Goal: Register for event/course

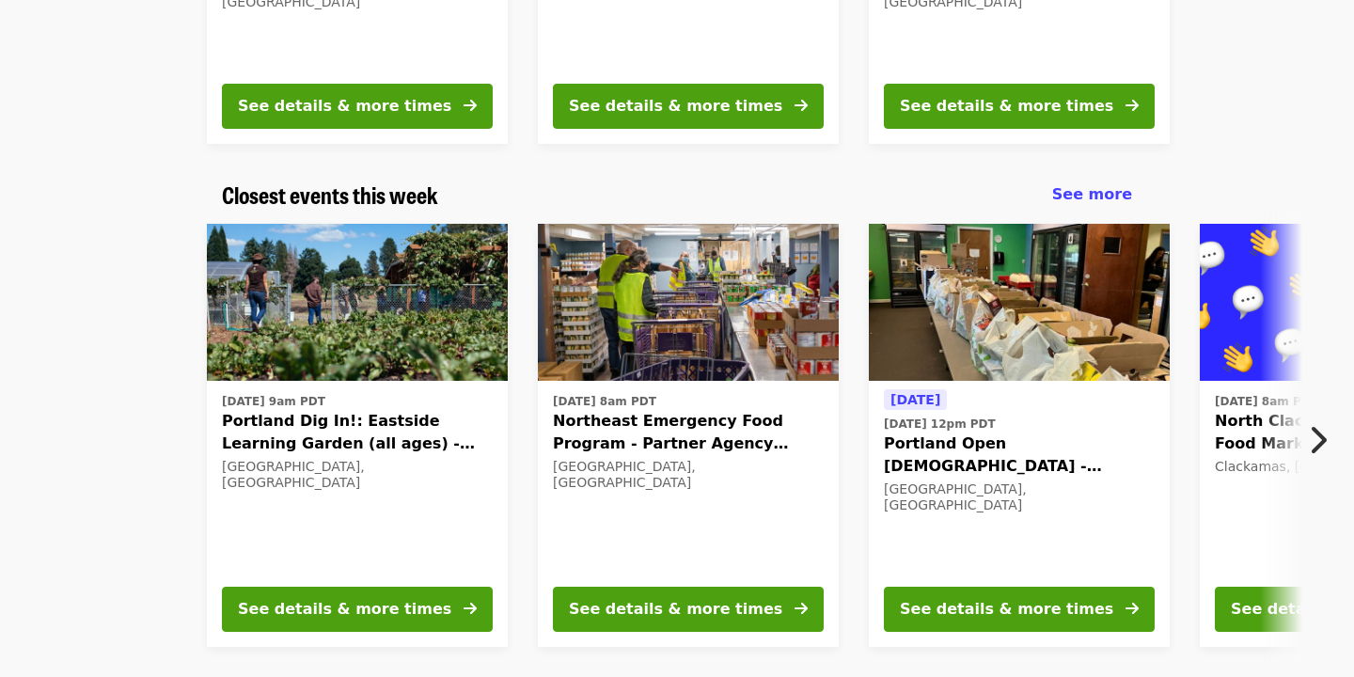
scroll to position [493, 0]
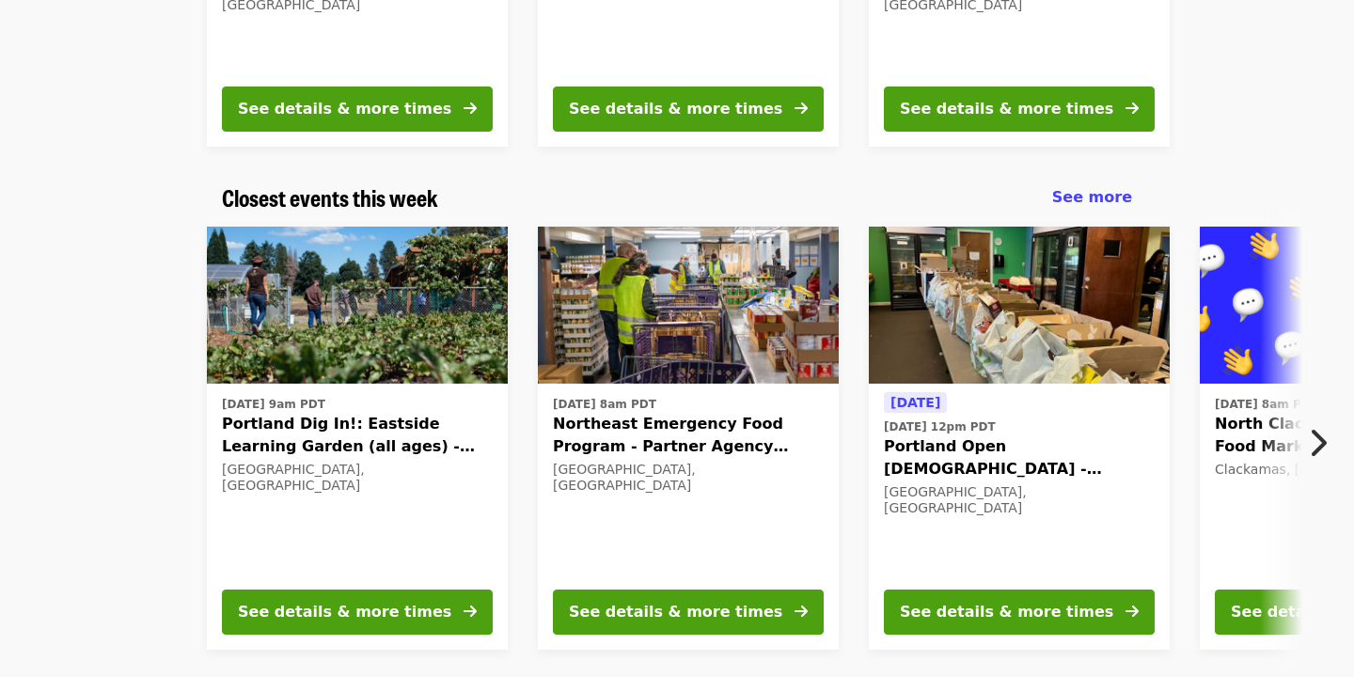
click at [1320, 435] on icon "chevron-right icon" at bounding box center [1317, 443] width 19 height 36
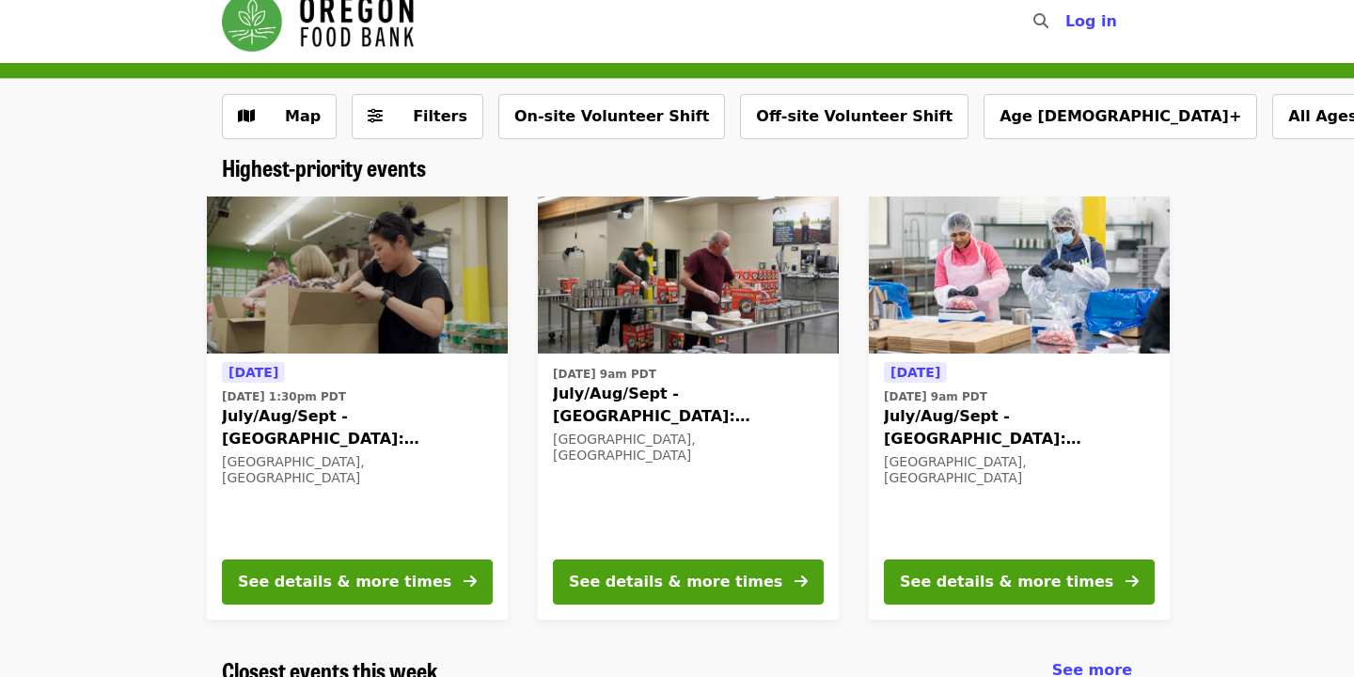
scroll to position [63, 0]
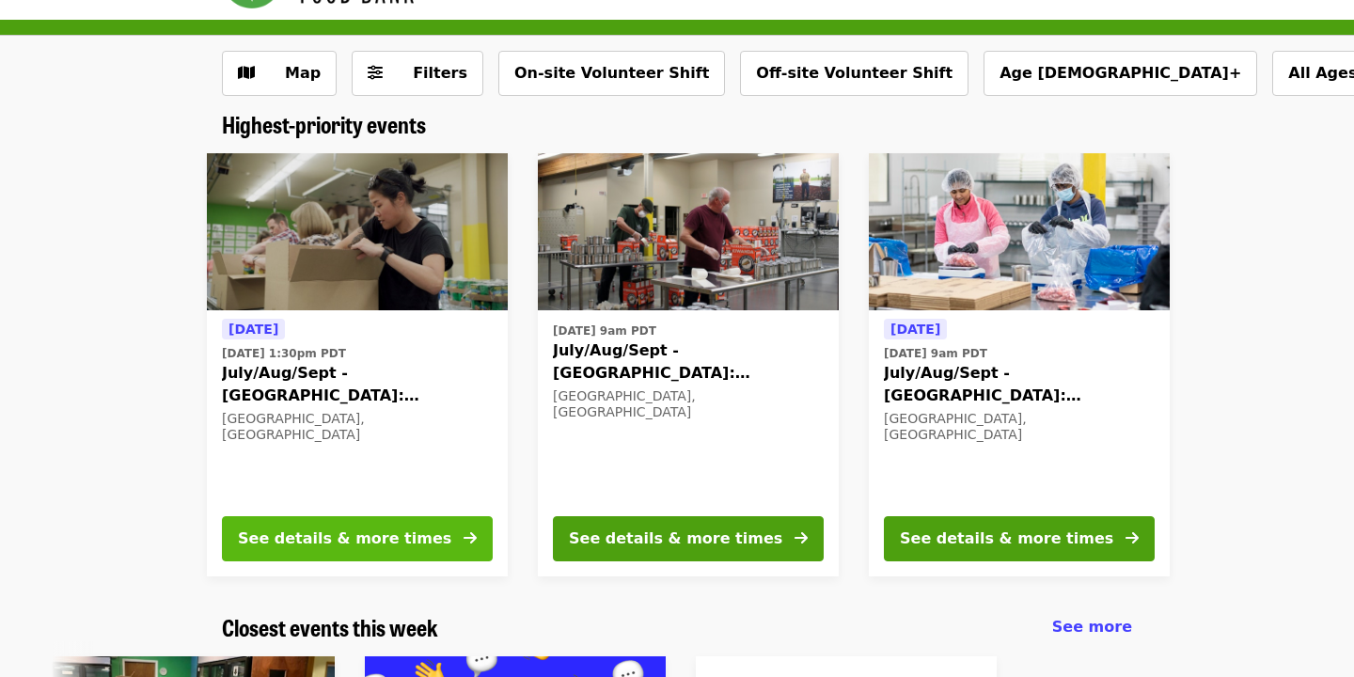
click at [412, 536] on div "See details & more times" at bounding box center [345, 539] width 214 height 23
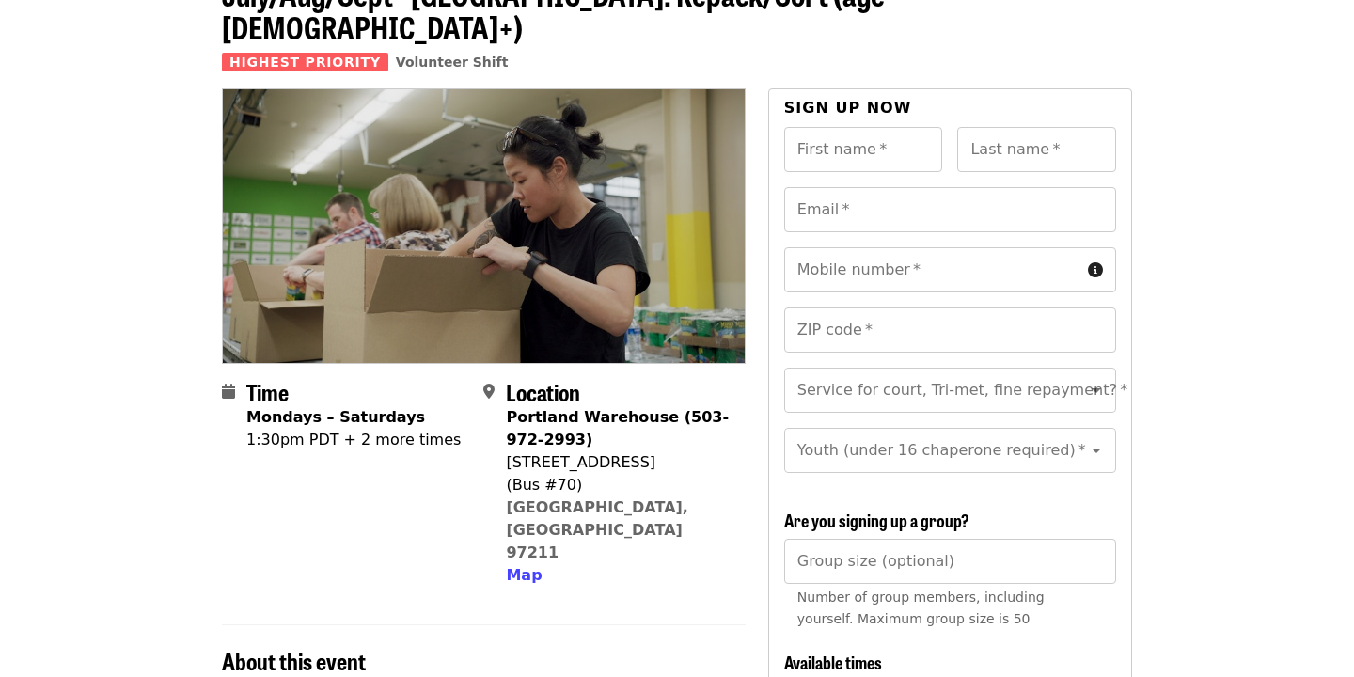
scroll to position [121, 0]
click at [387, 429] on div "1:30pm PDT + 2 more times" at bounding box center [353, 440] width 214 height 23
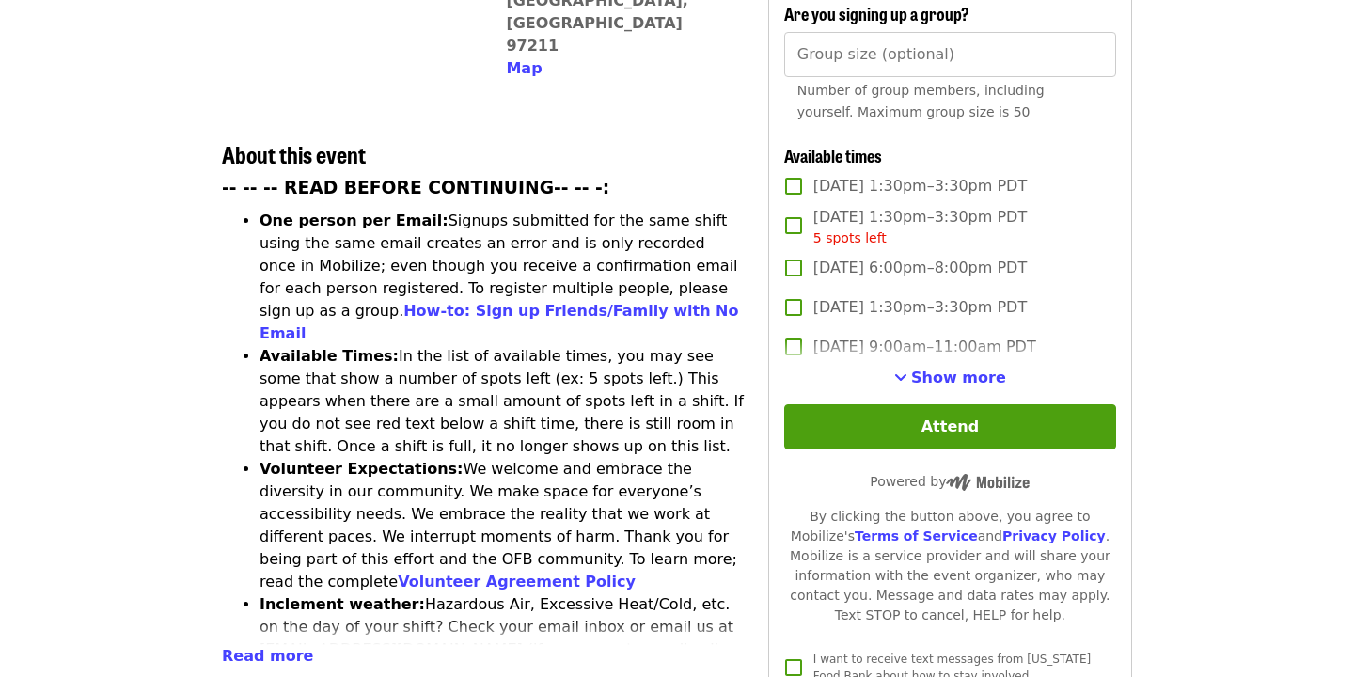
scroll to position [628, 0]
click at [932, 369] on span "Show more" at bounding box center [958, 378] width 95 height 18
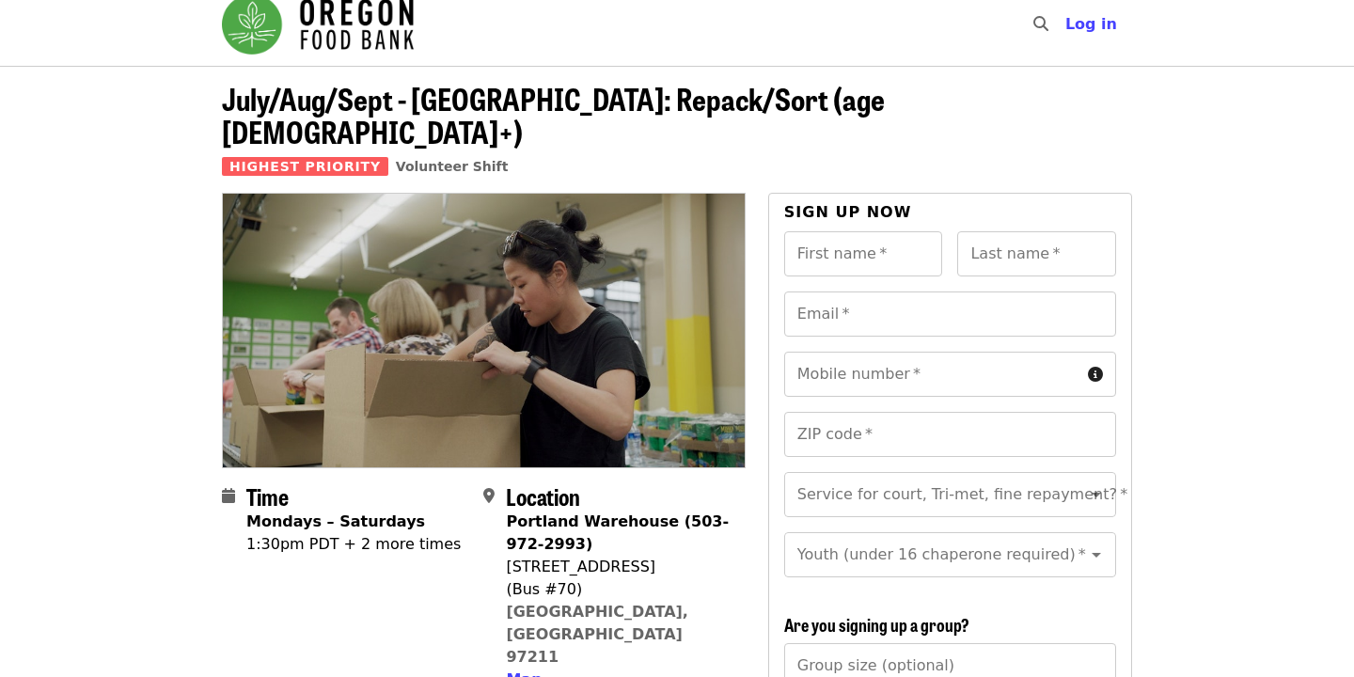
scroll to position [13, 0]
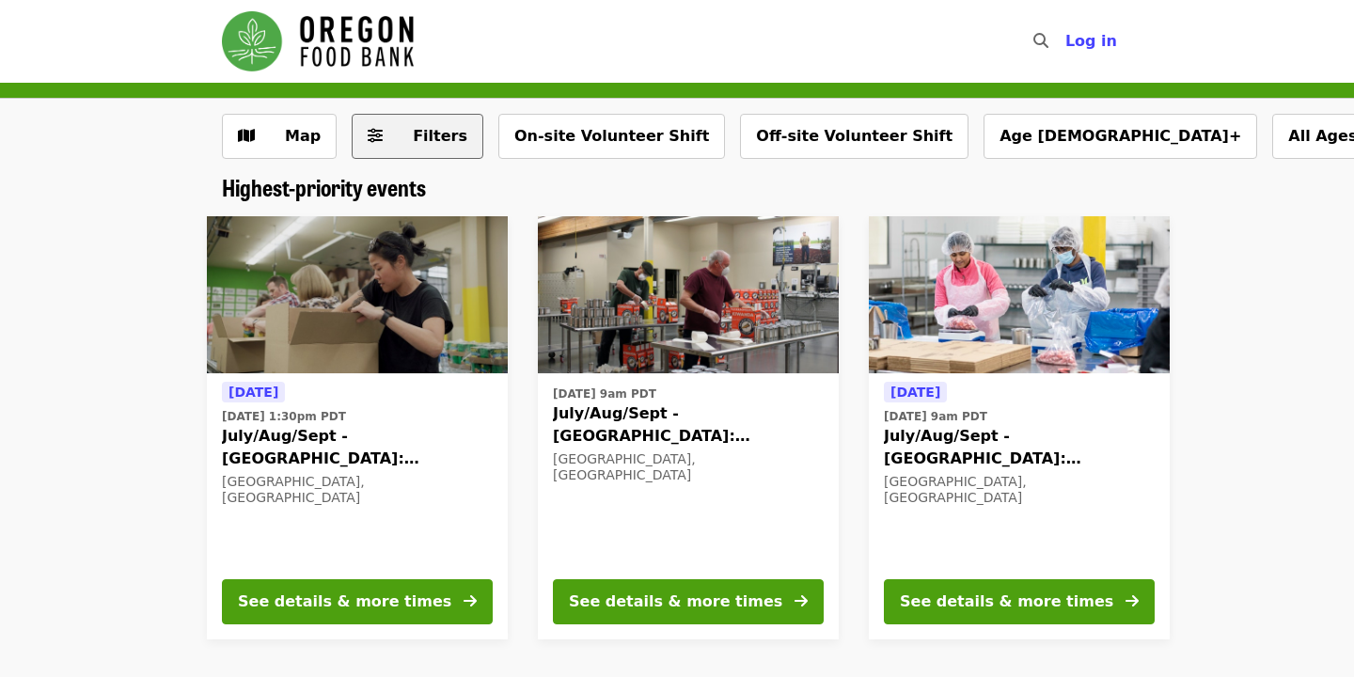
click at [414, 122] on button "Filters" at bounding box center [418, 136] width 132 height 45
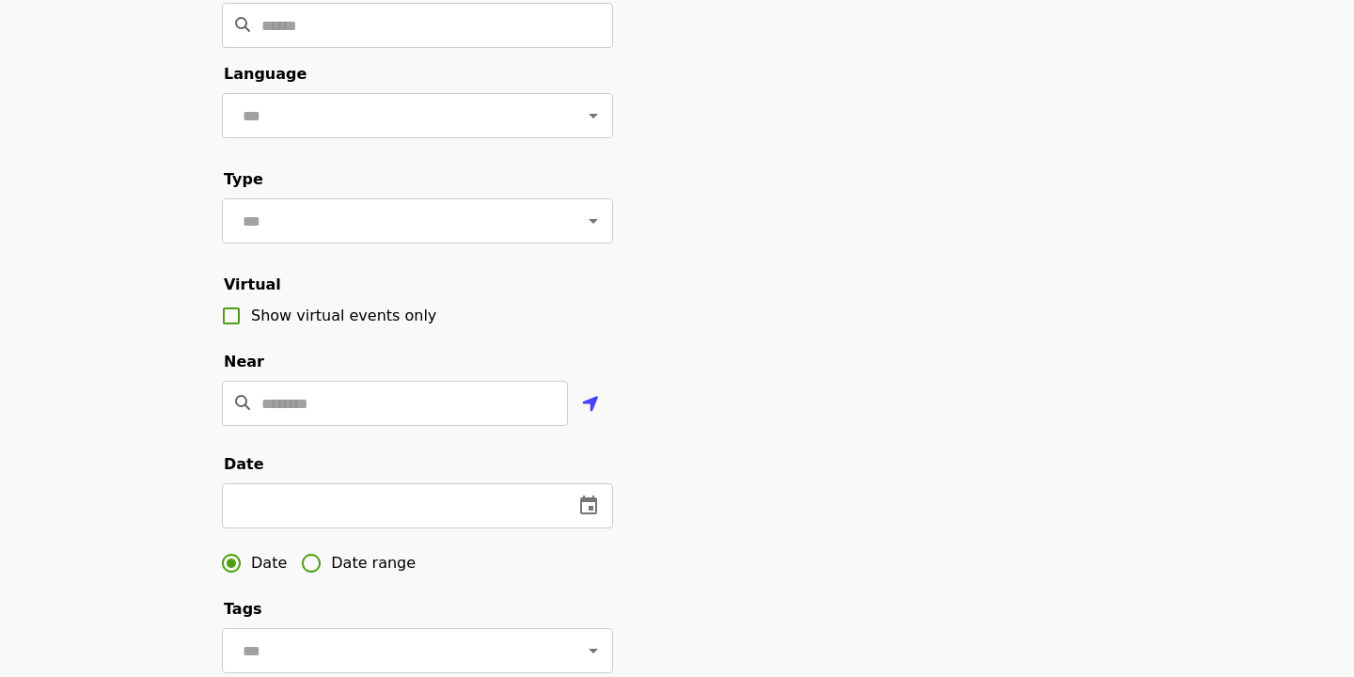
scroll to position [157, 0]
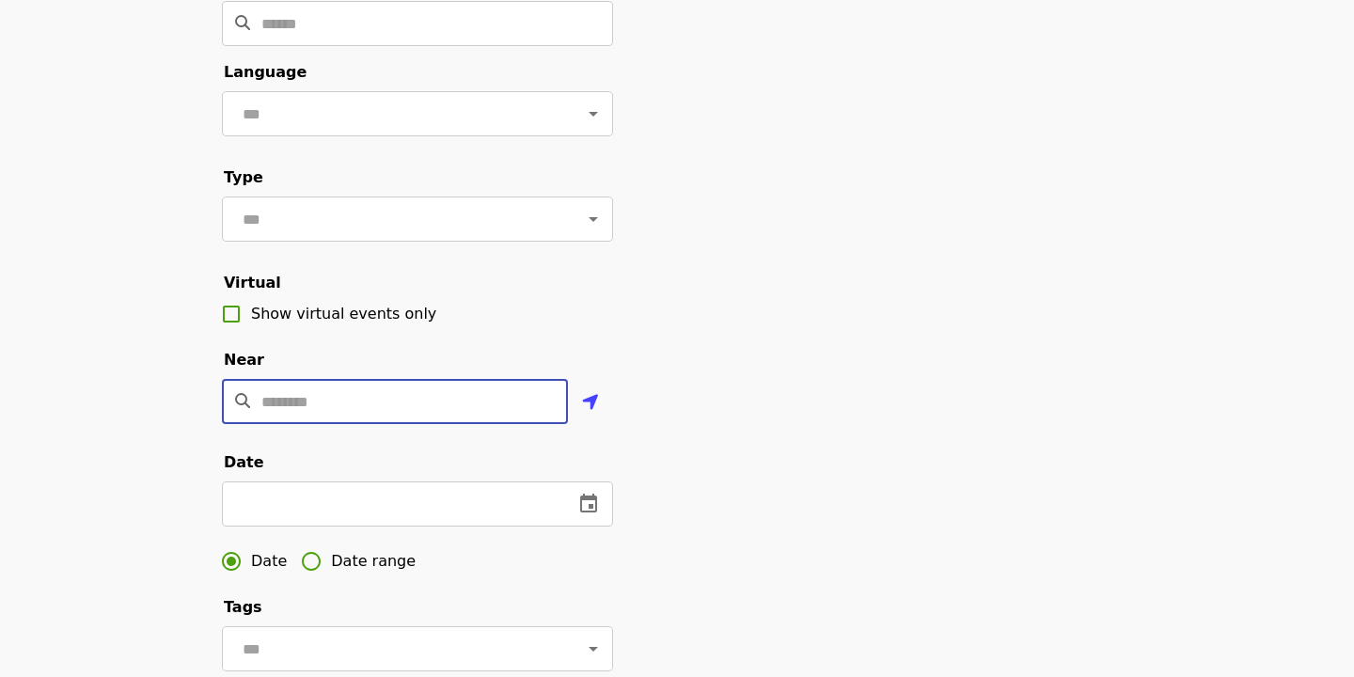
click at [457, 402] on input "Location" at bounding box center [414, 401] width 307 height 45
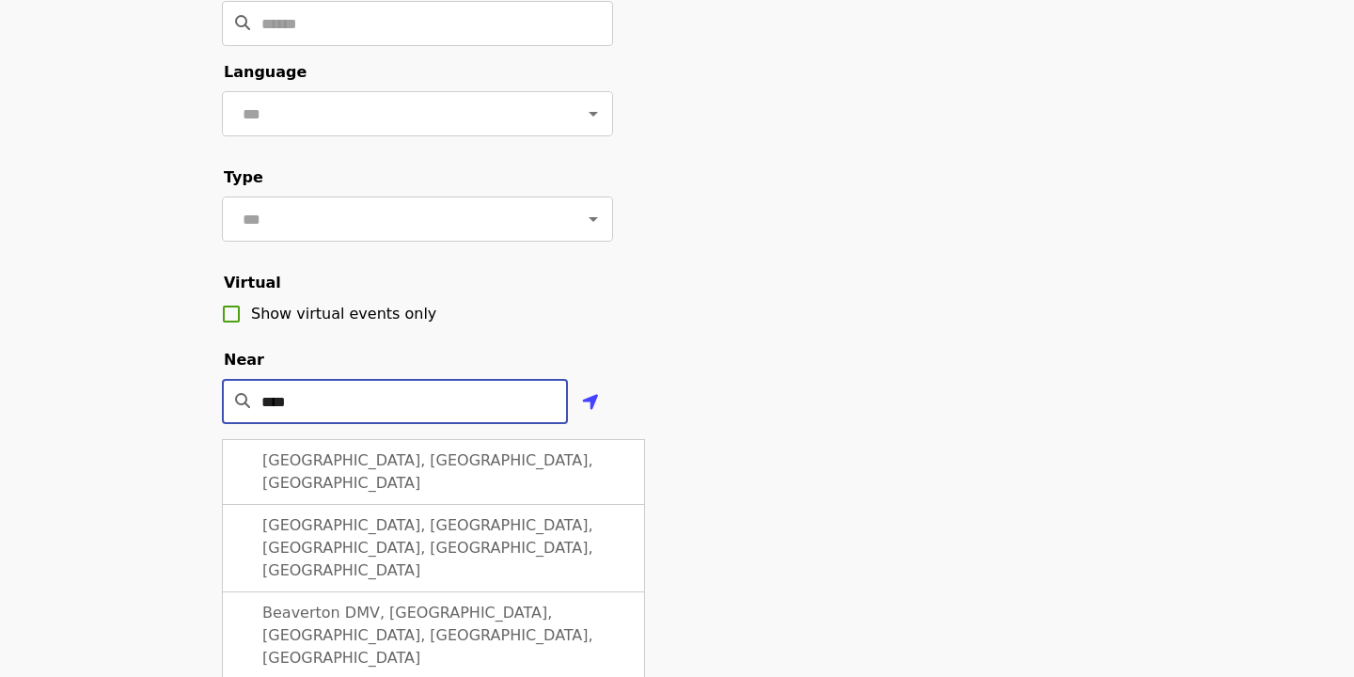
drag, startPoint x: 457, startPoint y: 402, endPoint x: 363, endPoint y: 470, distance: 116.5
click at [363, 470] on div "[GEOGRAPHIC_DATA], [GEOGRAPHIC_DATA], [GEOGRAPHIC_DATA]" at bounding box center [433, 472] width 423 height 66
type input "**********"
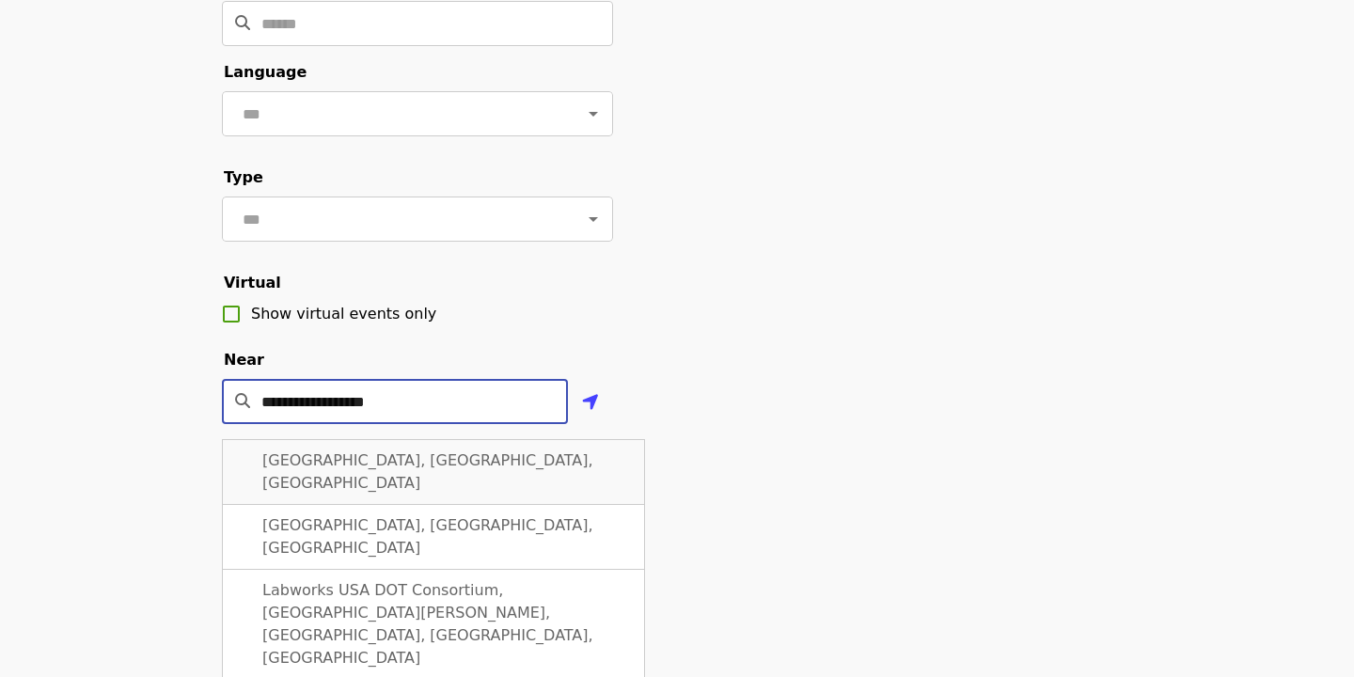
click at [363, 470] on div "[GEOGRAPHIC_DATA], [GEOGRAPHIC_DATA], [GEOGRAPHIC_DATA]" at bounding box center [433, 472] width 423 height 66
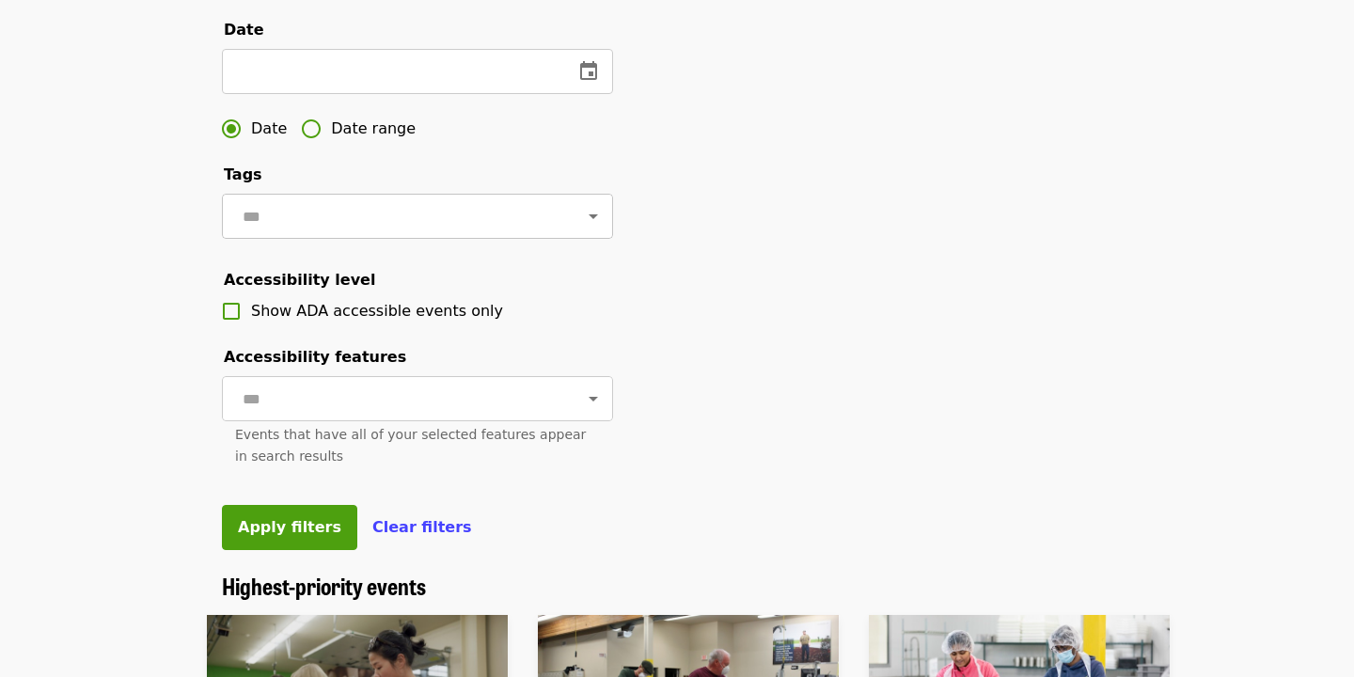
scroll to position [591, 0]
click at [300, 533] on span "Apply filters" at bounding box center [289, 526] width 103 height 18
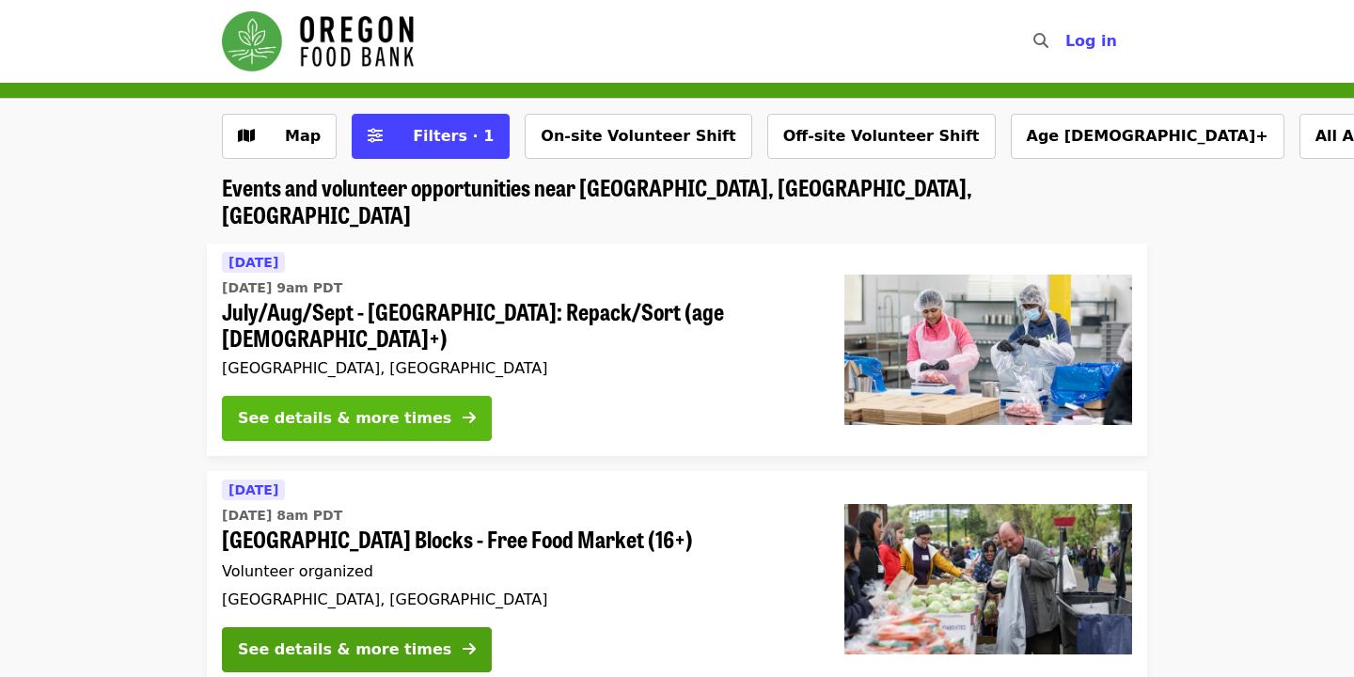
click at [317, 407] on div "See details & more times" at bounding box center [345, 418] width 214 height 23
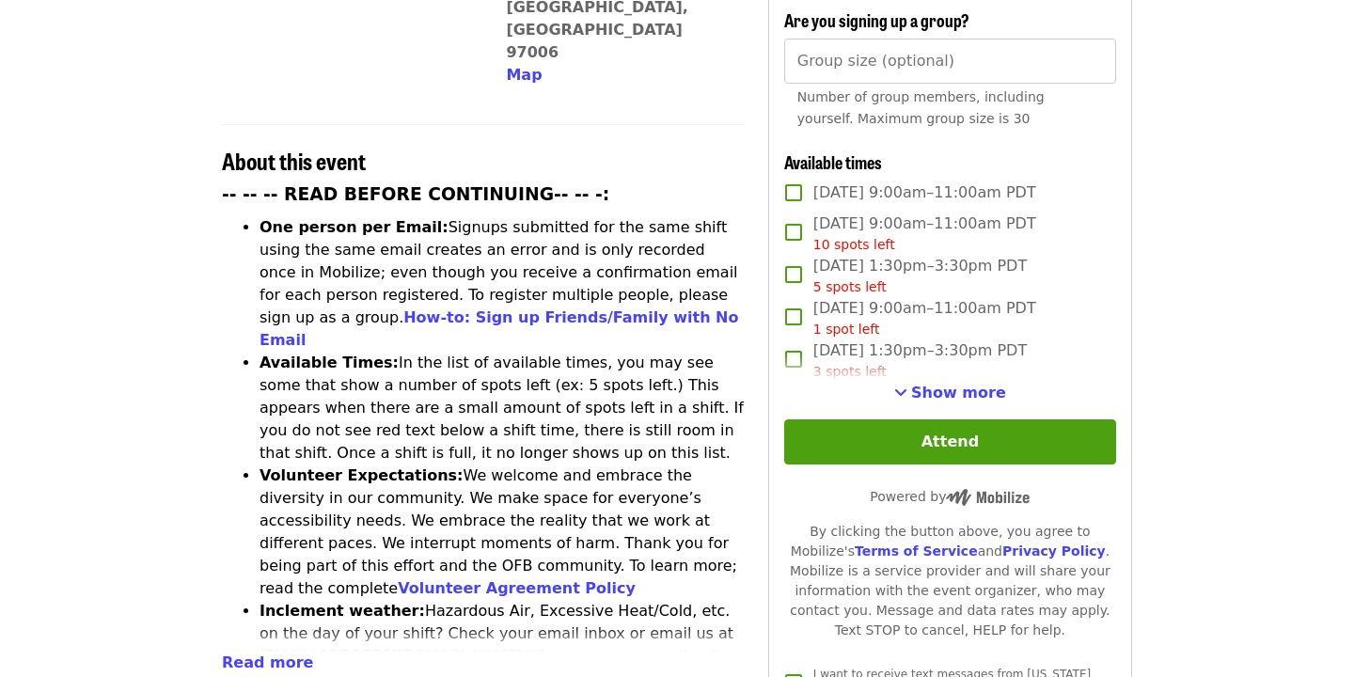
scroll to position [619, 0]
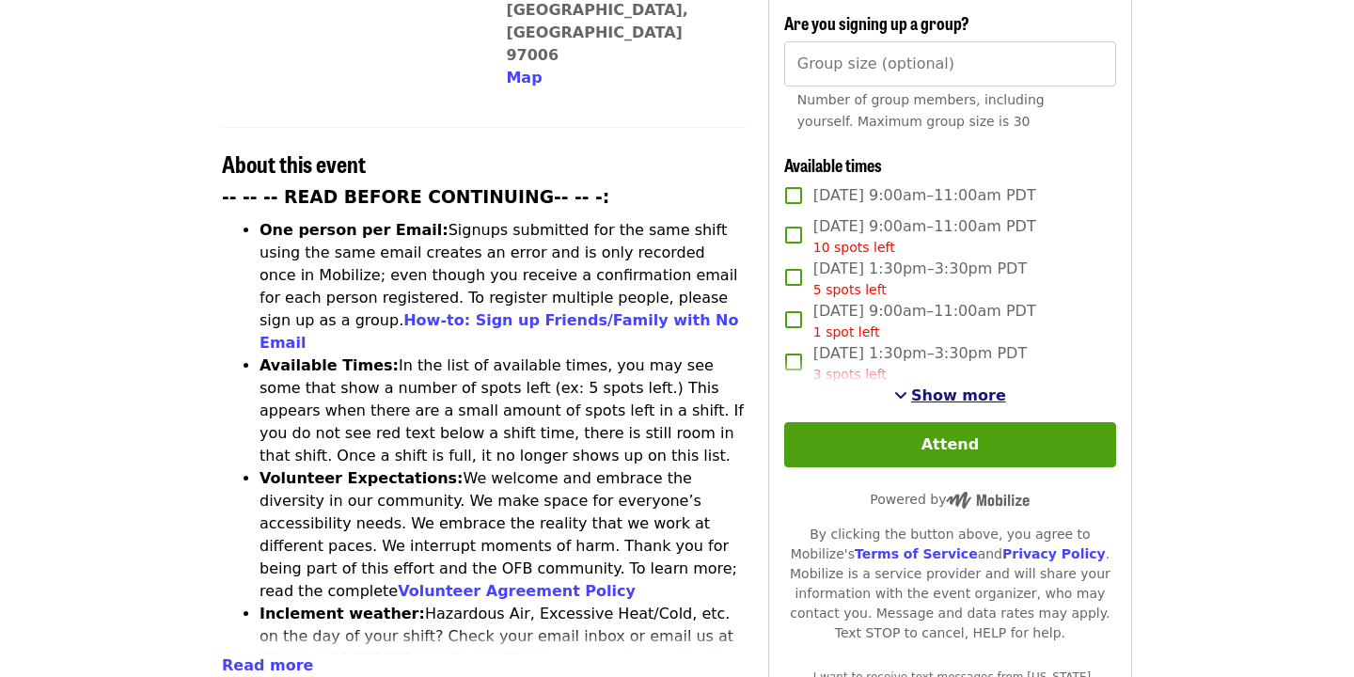
click at [958, 387] on span "Show more" at bounding box center [958, 396] width 95 height 18
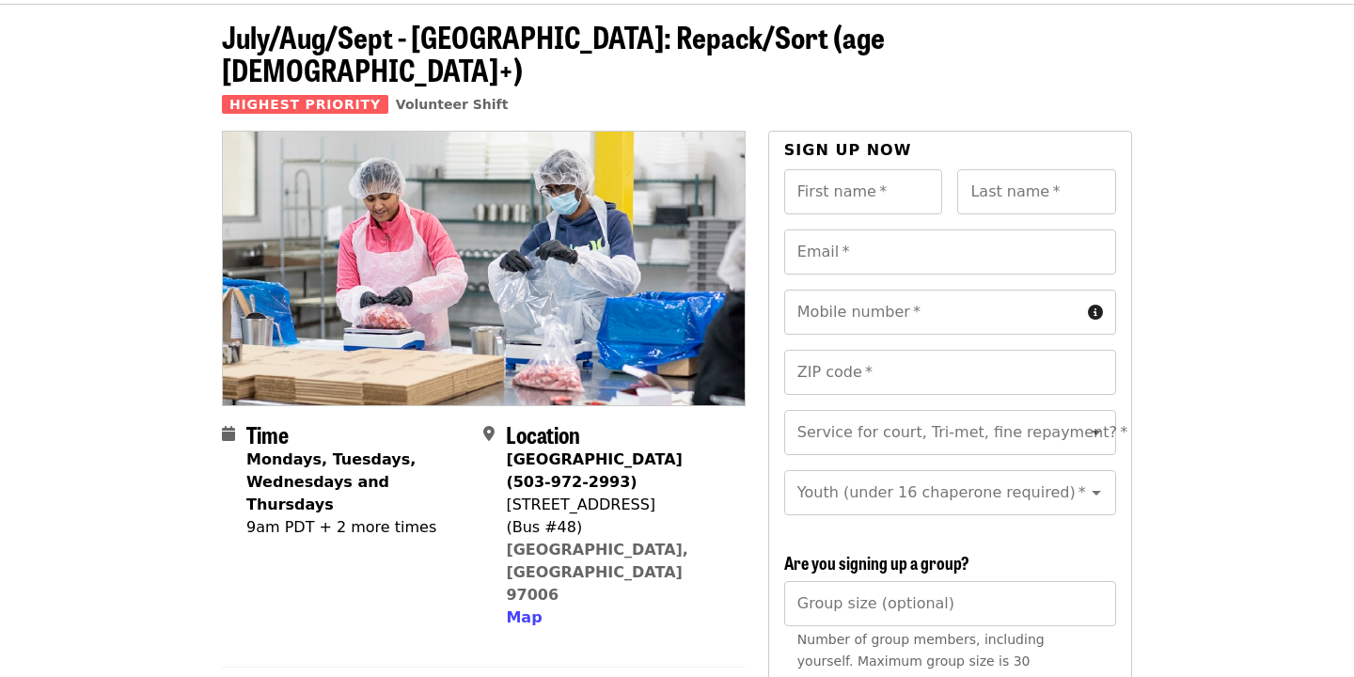
scroll to position [78, 0]
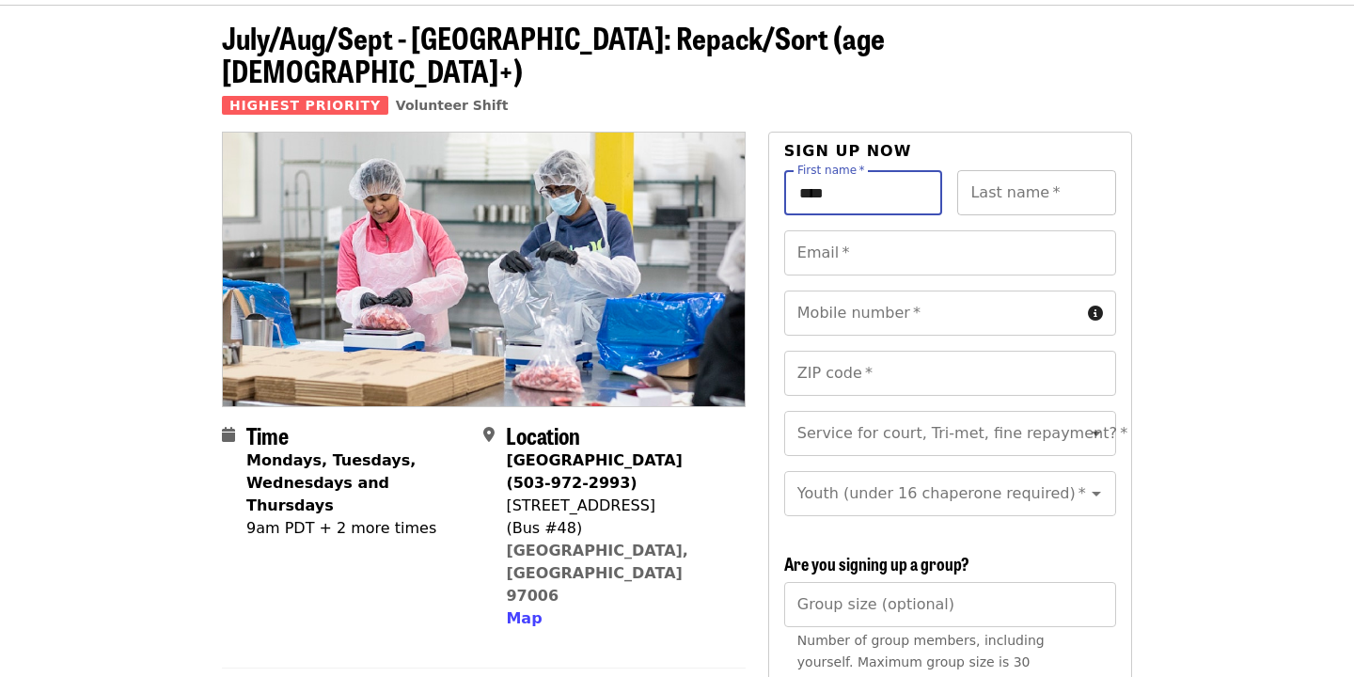
type input "****"
type input "******"
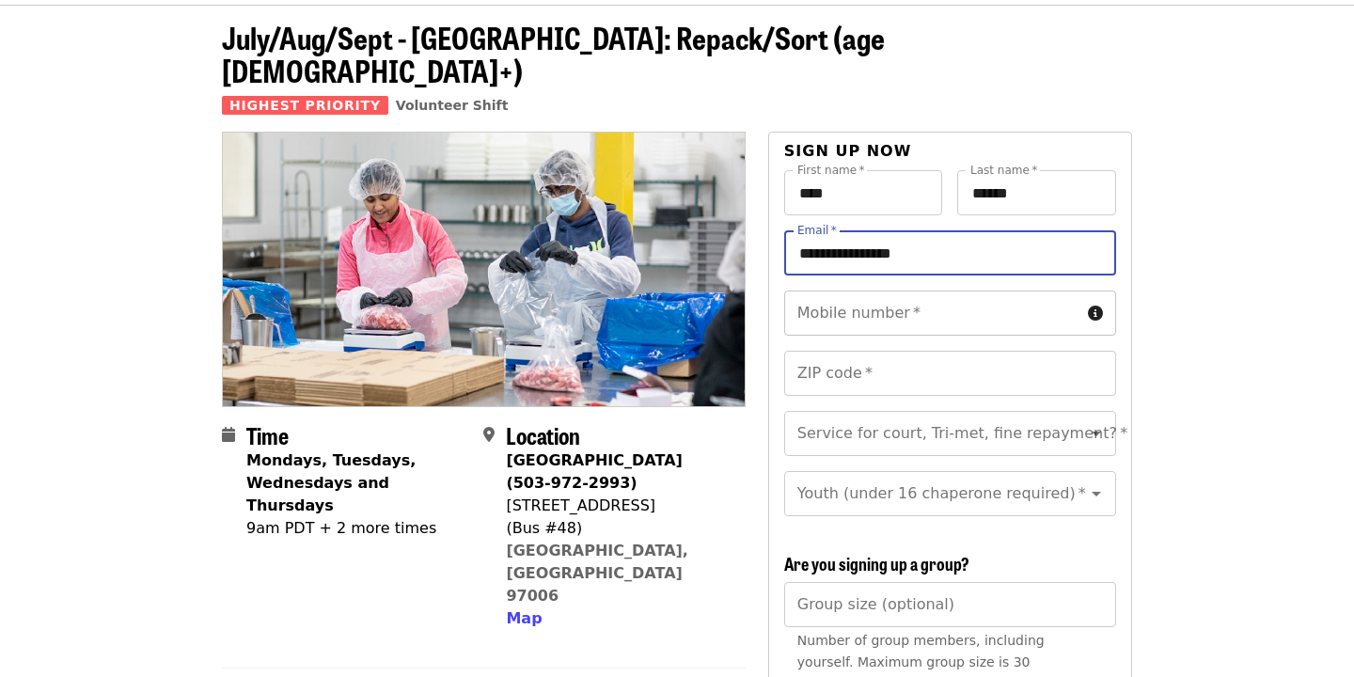
type input "**********"
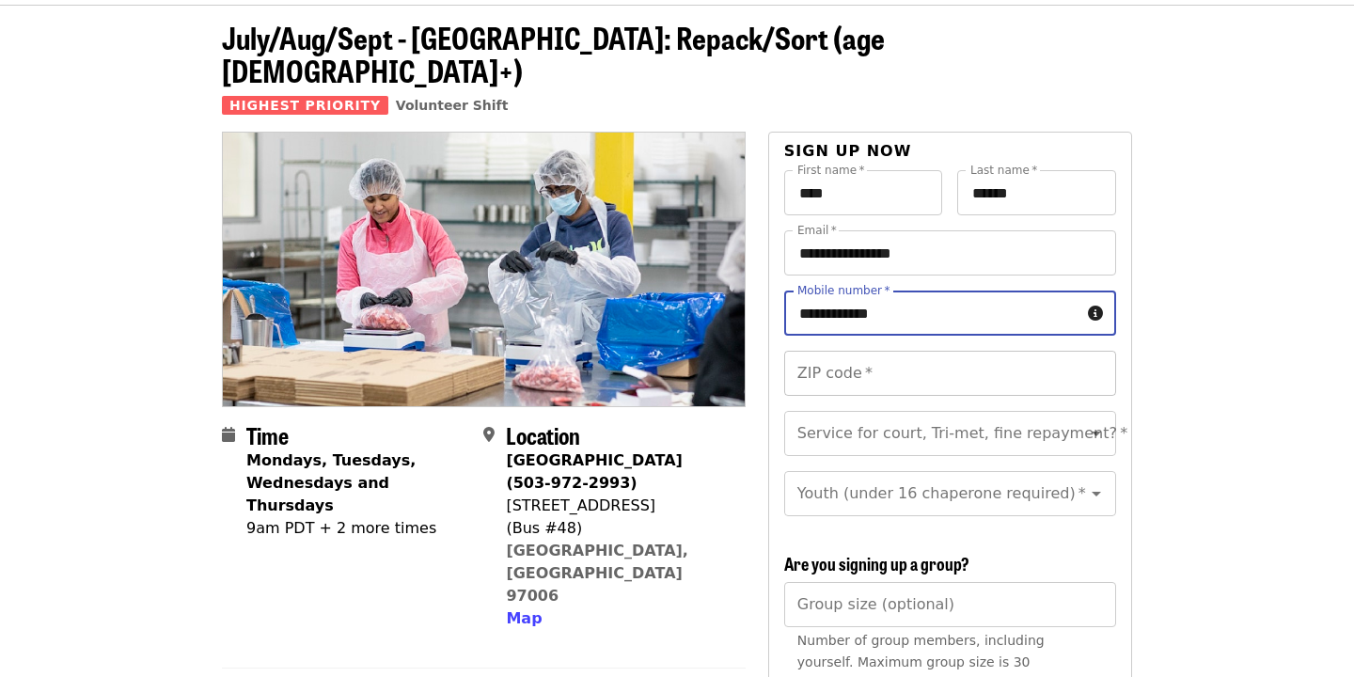
type input "**********"
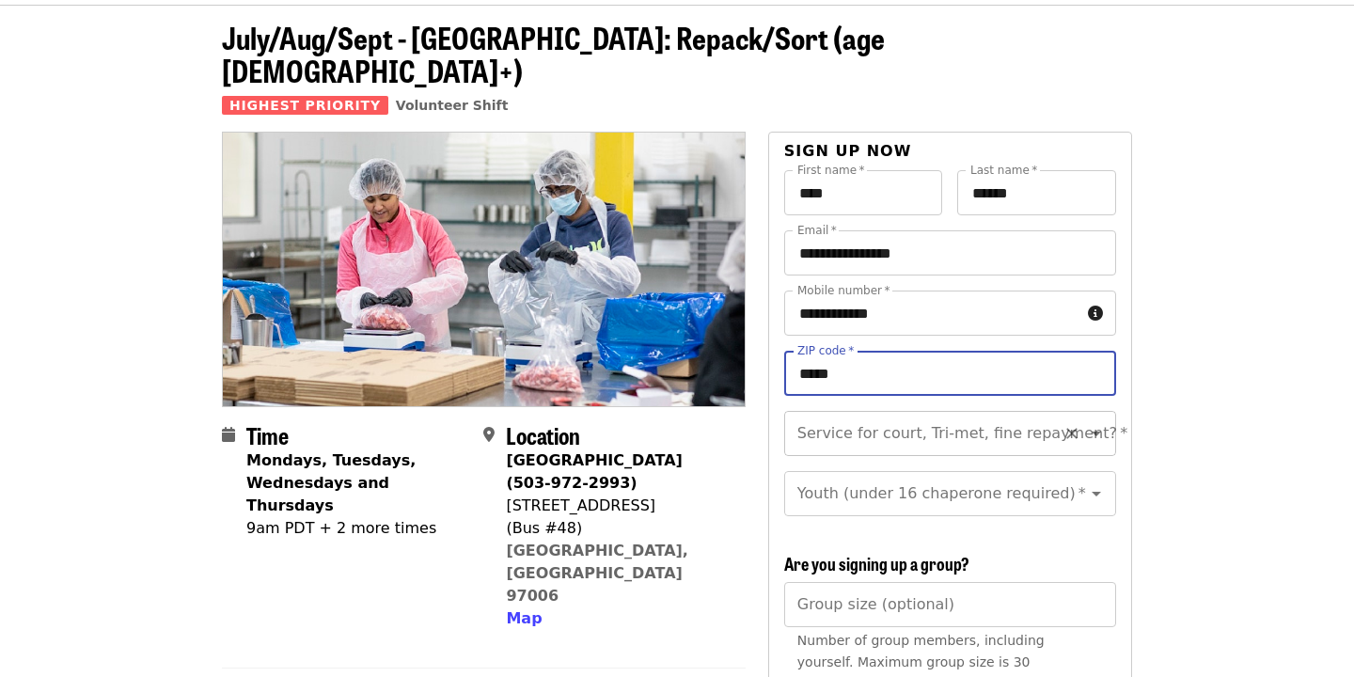
type input "*****"
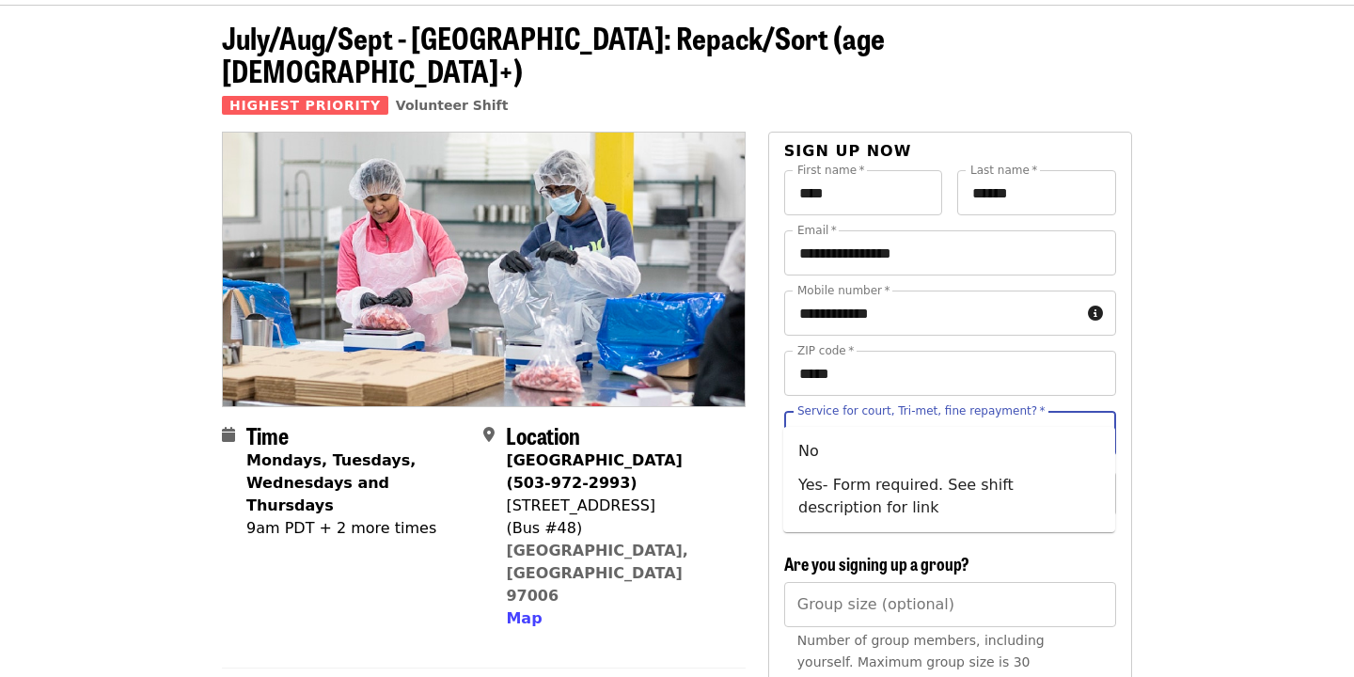
click at [1041, 416] on input "Service for court, Tri-met, fine repayment?   *" at bounding box center [927, 434] width 256 height 36
click at [942, 446] on li "No" at bounding box center [949, 452] width 332 height 34
type input "**"
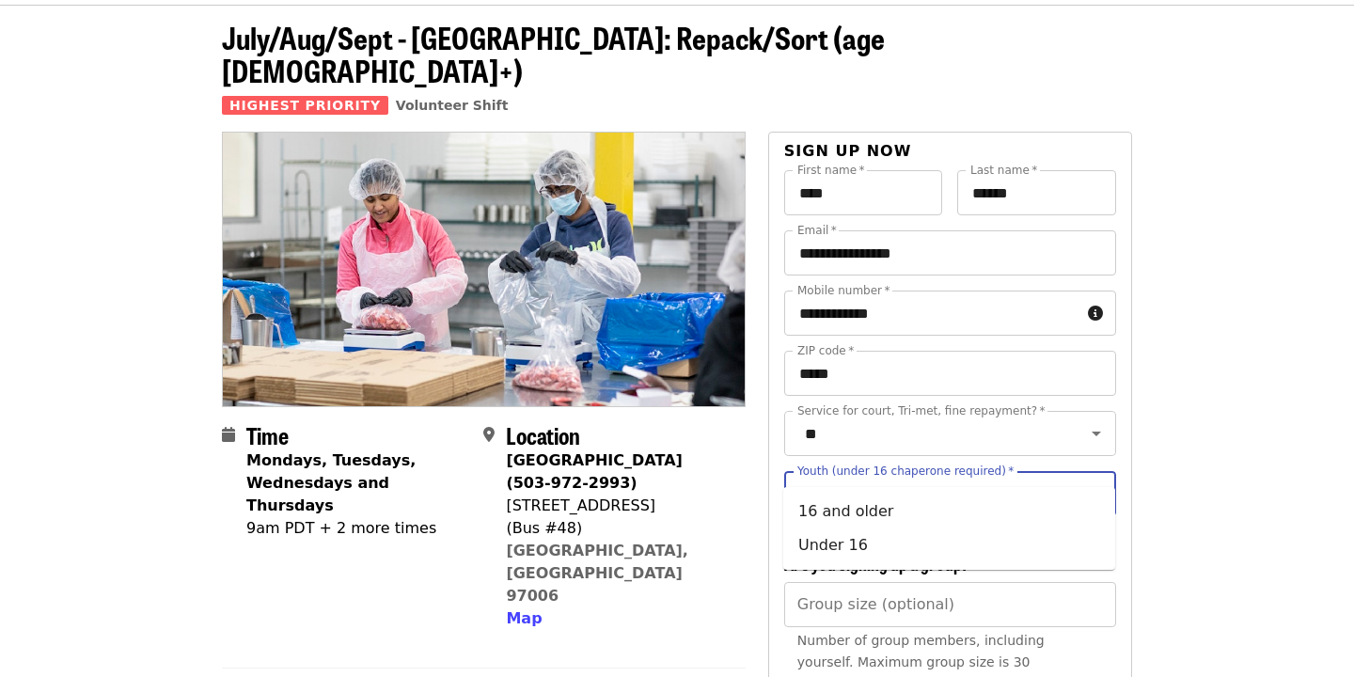
click at [937, 476] on input "Youth (under 16 chaperone required)   *" at bounding box center [927, 494] width 256 height 36
click at [869, 542] on li "Under 16" at bounding box center [949, 546] width 332 height 34
type input "********"
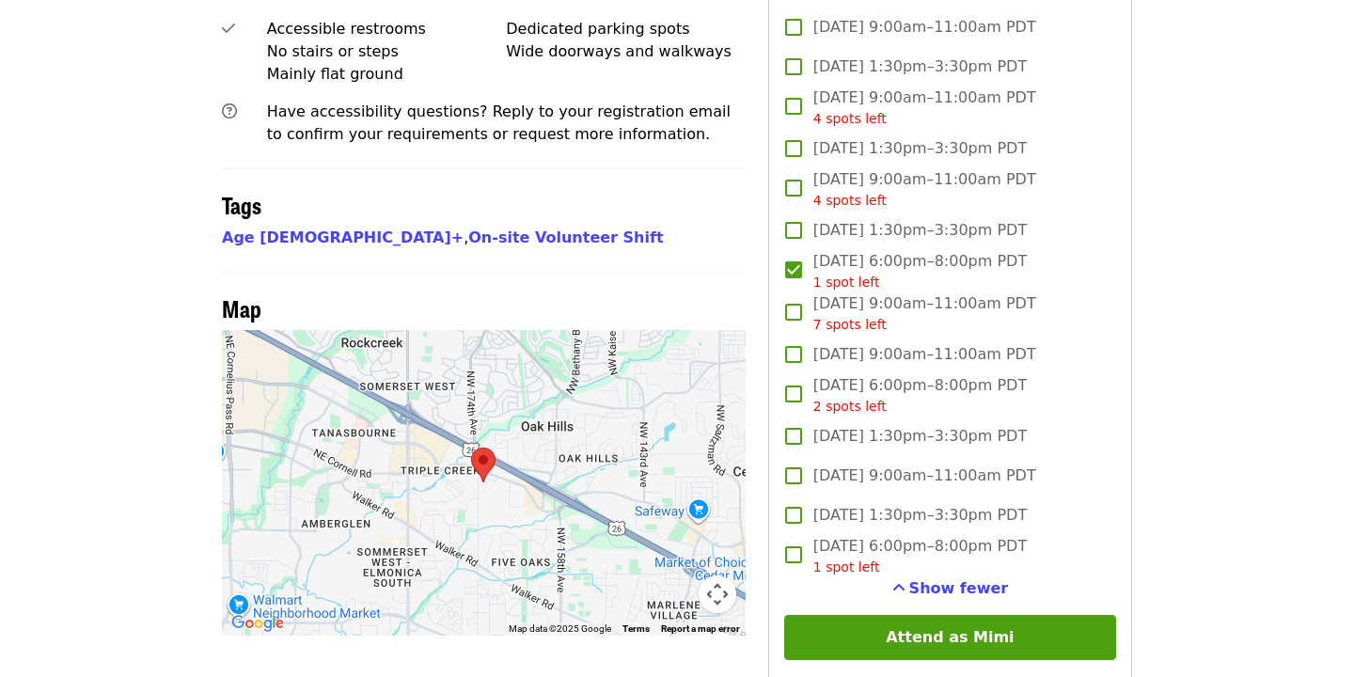
scroll to position [1397, 0]
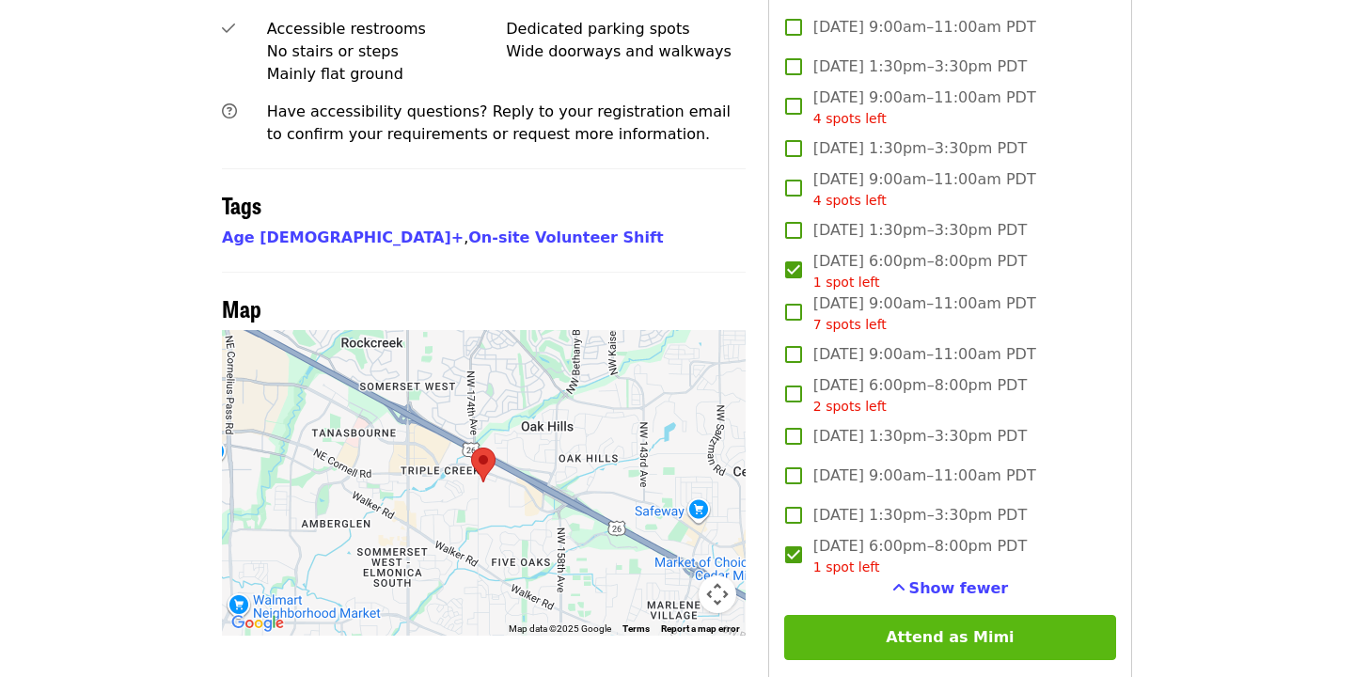
click at [895, 615] on button "Attend as Mimi" at bounding box center [950, 637] width 332 height 45
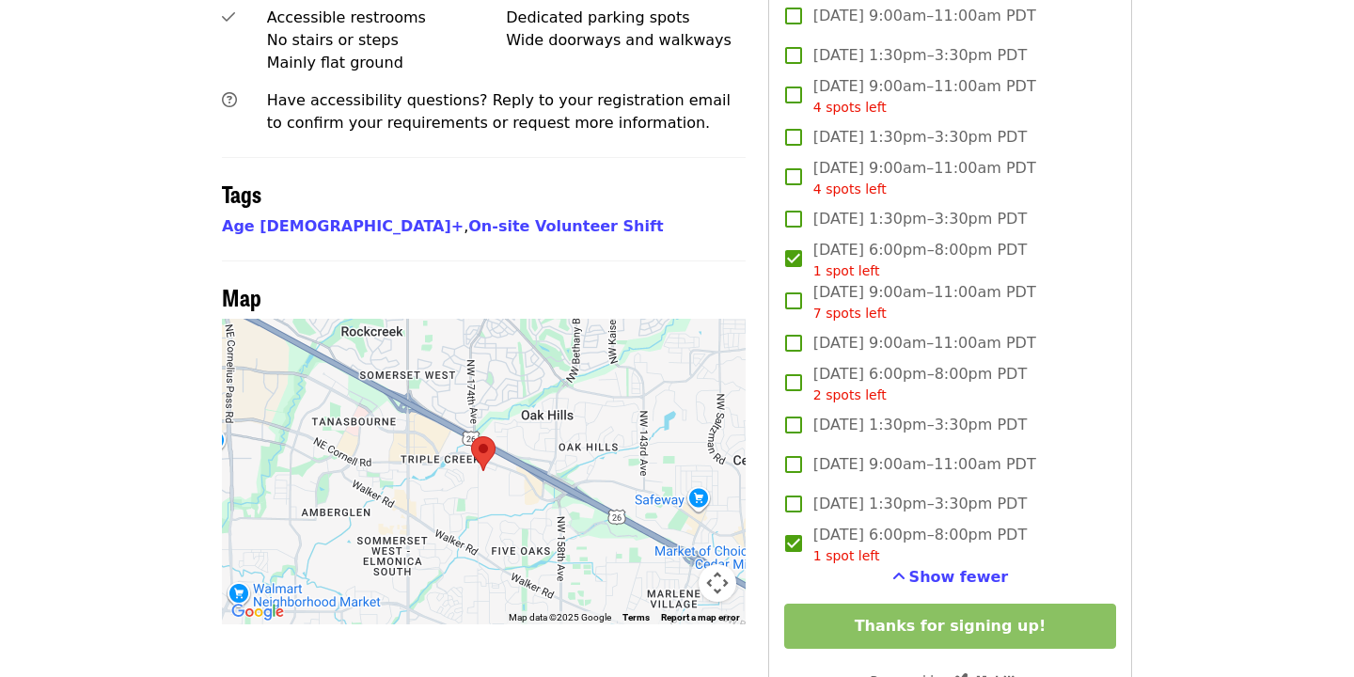
scroll to position [1405, 0]
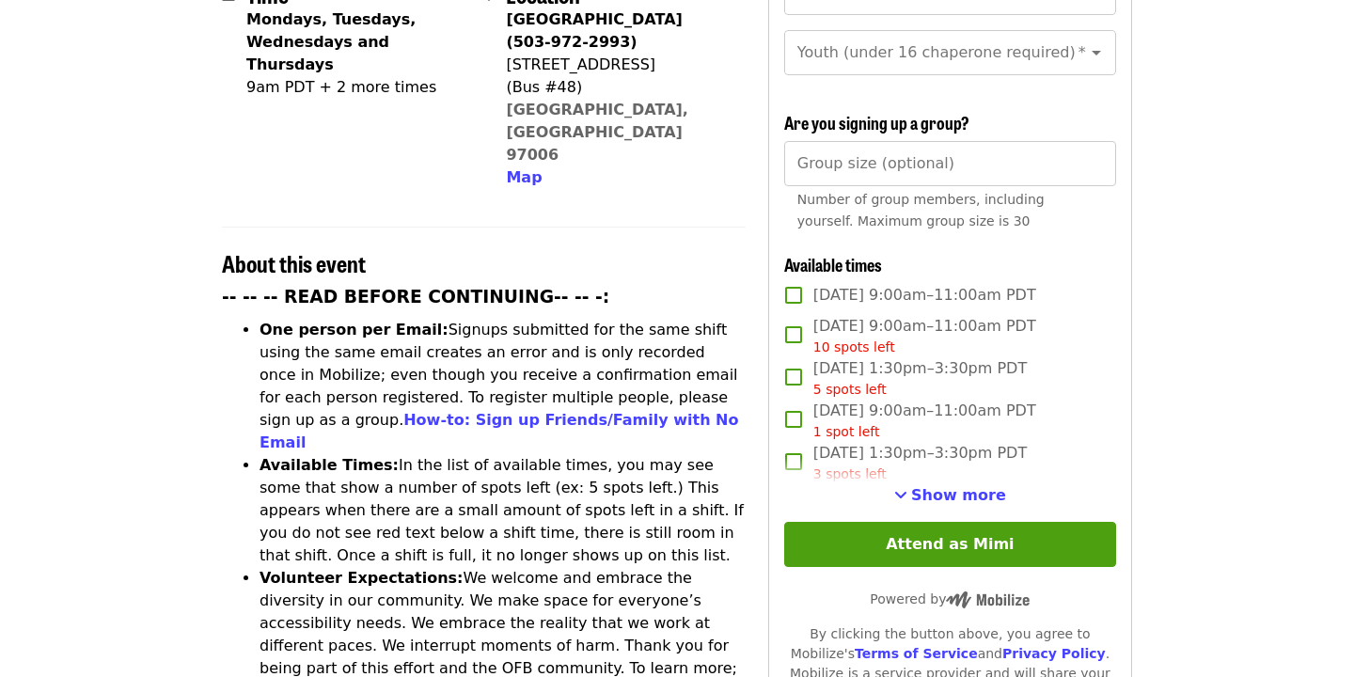
scroll to position [523, 0]
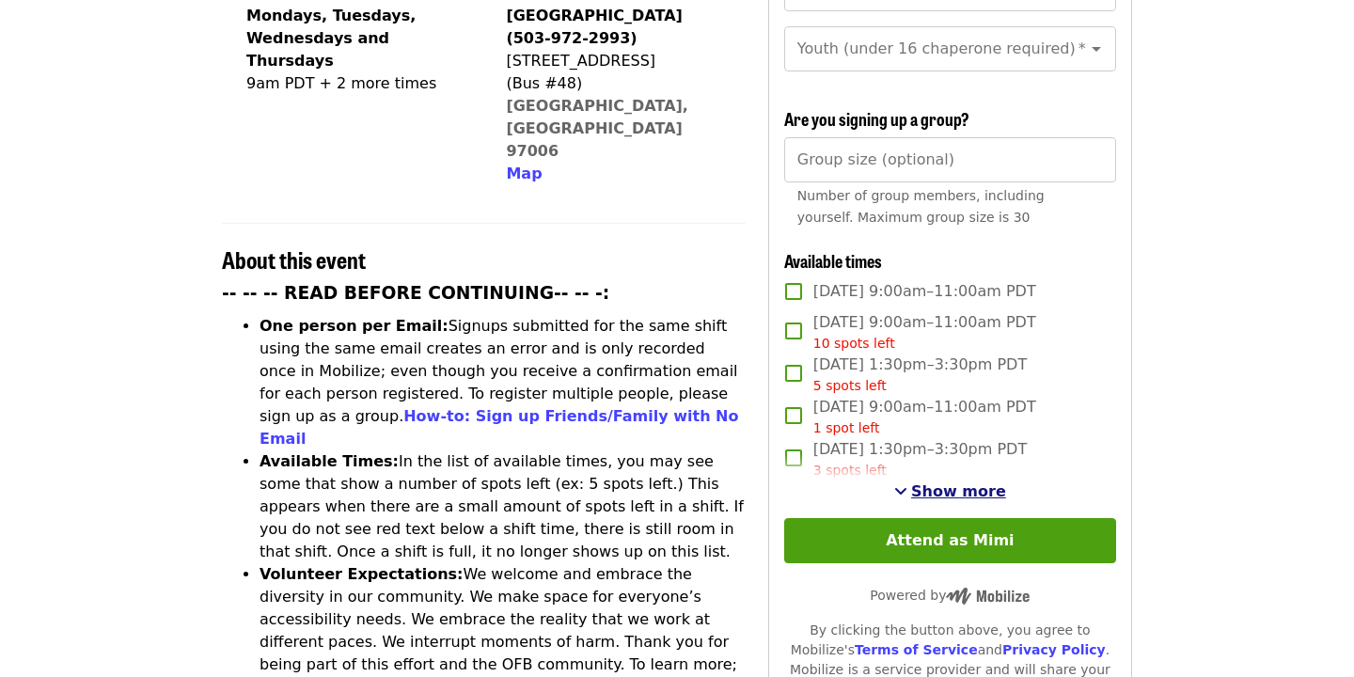
click at [984, 483] on span "Show more" at bounding box center [958, 492] width 95 height 18
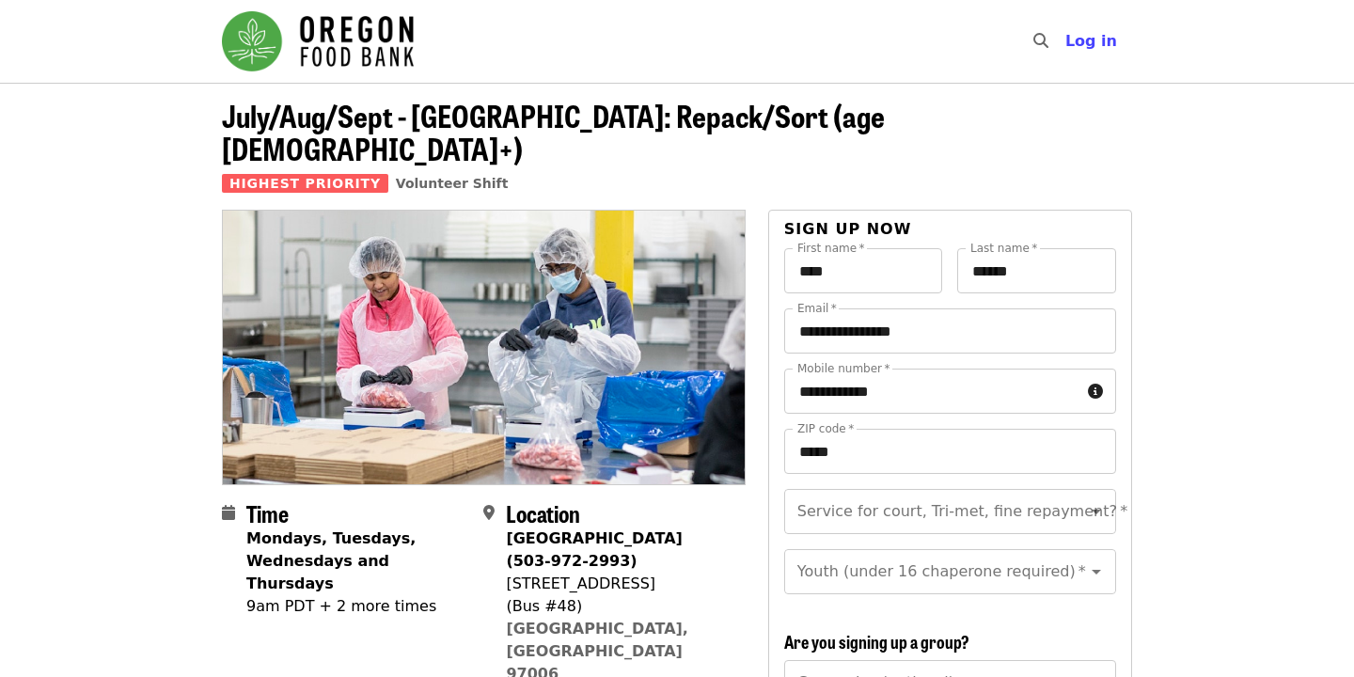
scroll to position [0, 0]
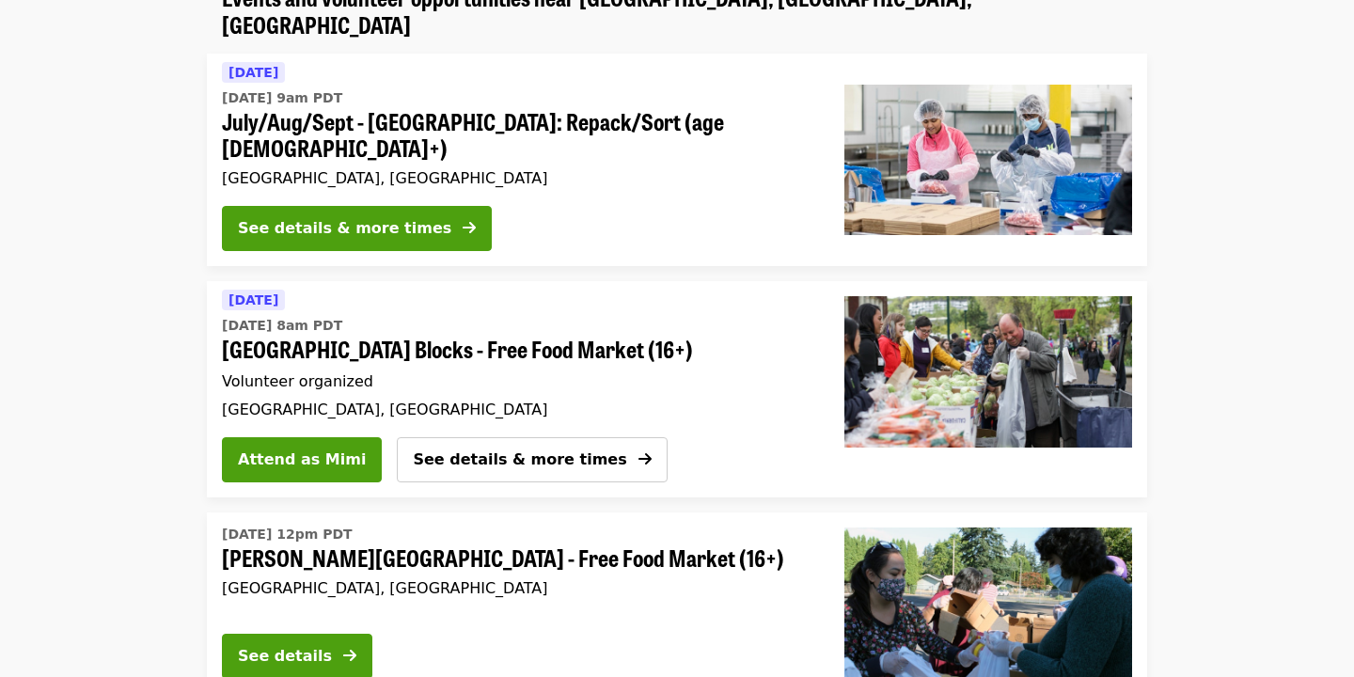
scroll to position [198, 0]
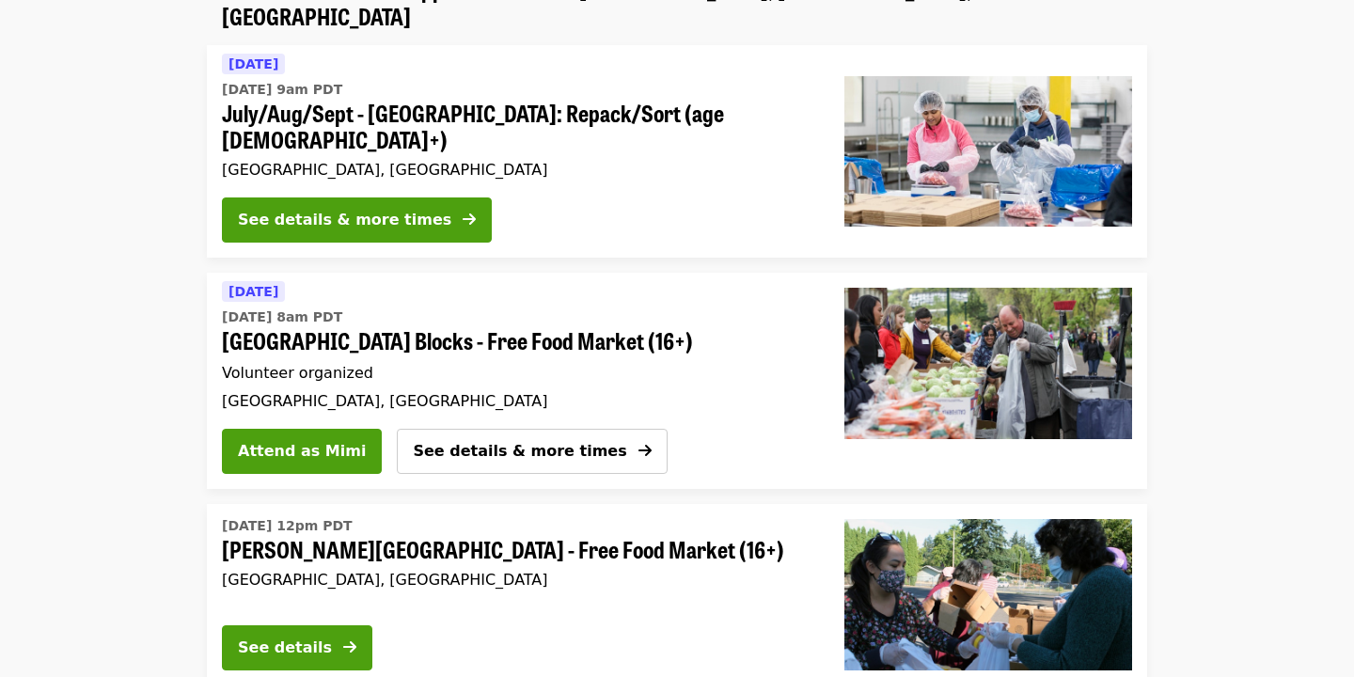
click at [408, 327] on span "[GEOGRAPHIC_DATA] Blocks - Free Food Market (16+)" at bounding box center [511, 340] width 578 height 27
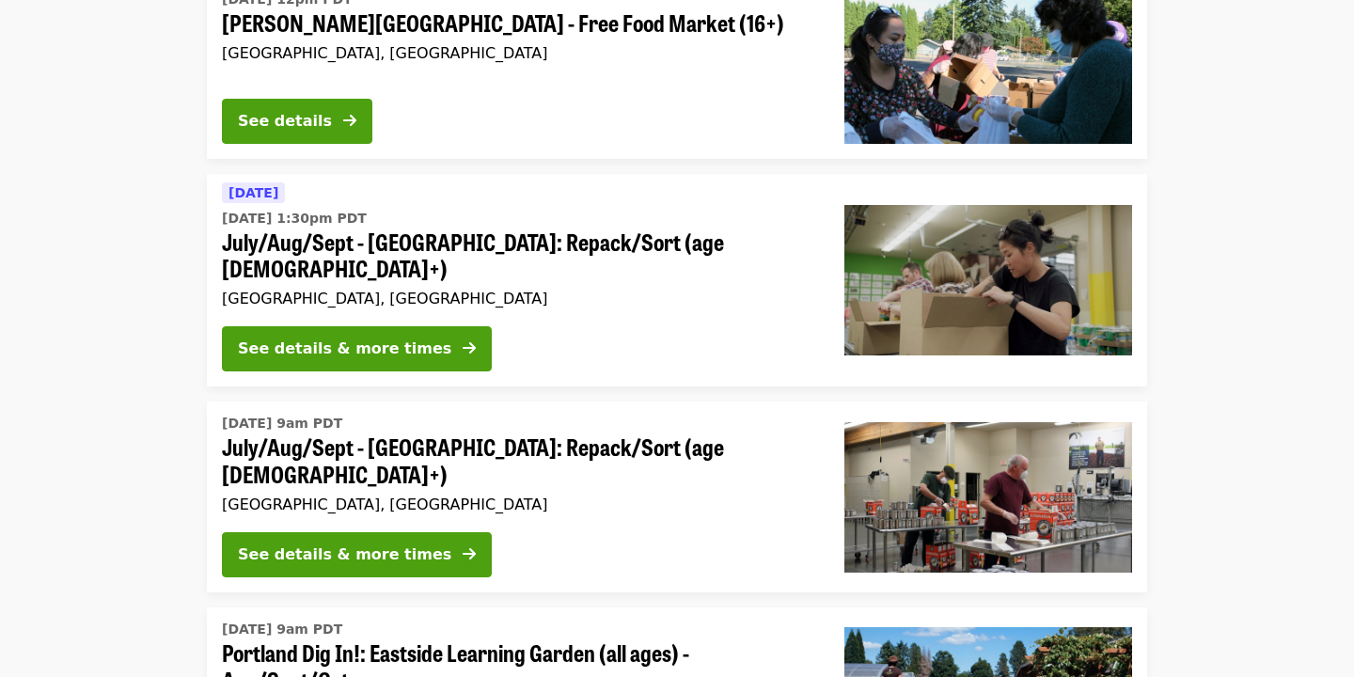
scroll to position [726, 0]
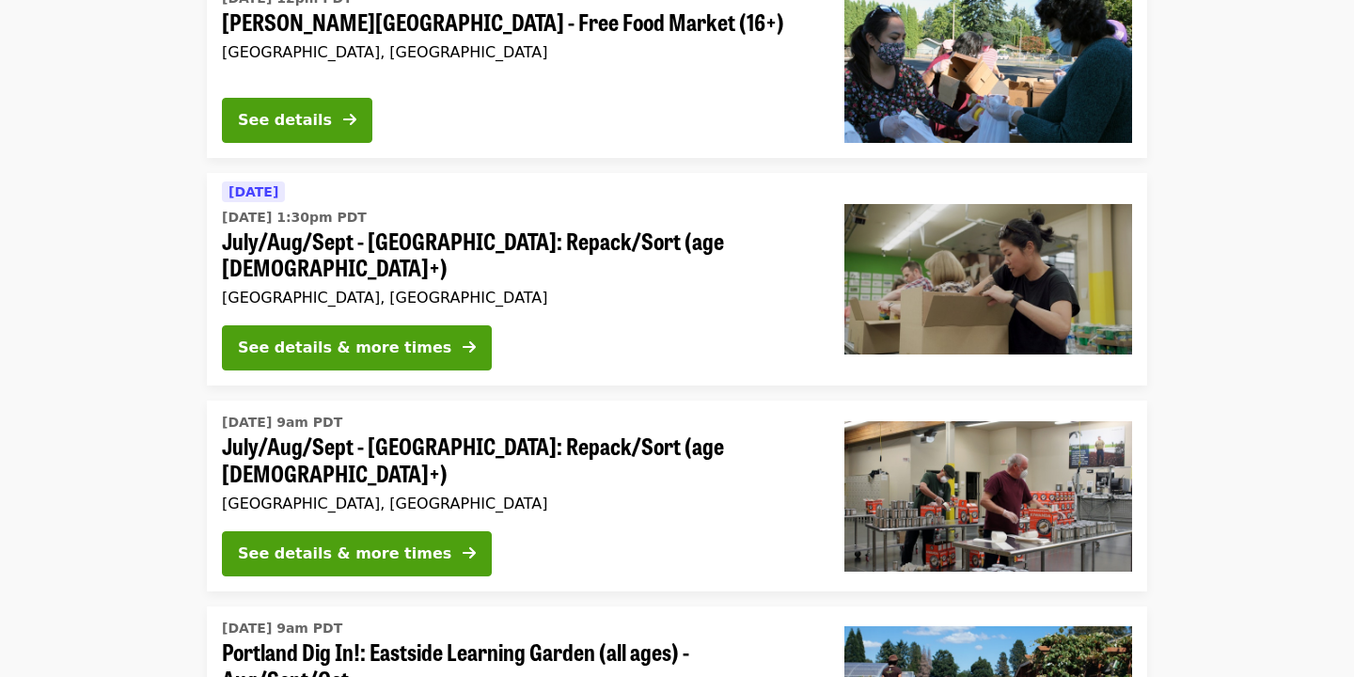
click at [507, 228] on span "July/Aug/Sept - [GEOGRAPHIC_DATA]: Repack/Sort (age [DEMOGRAPHIC_DATA]+)" at bounding box center [518, 255] width 593 height 55
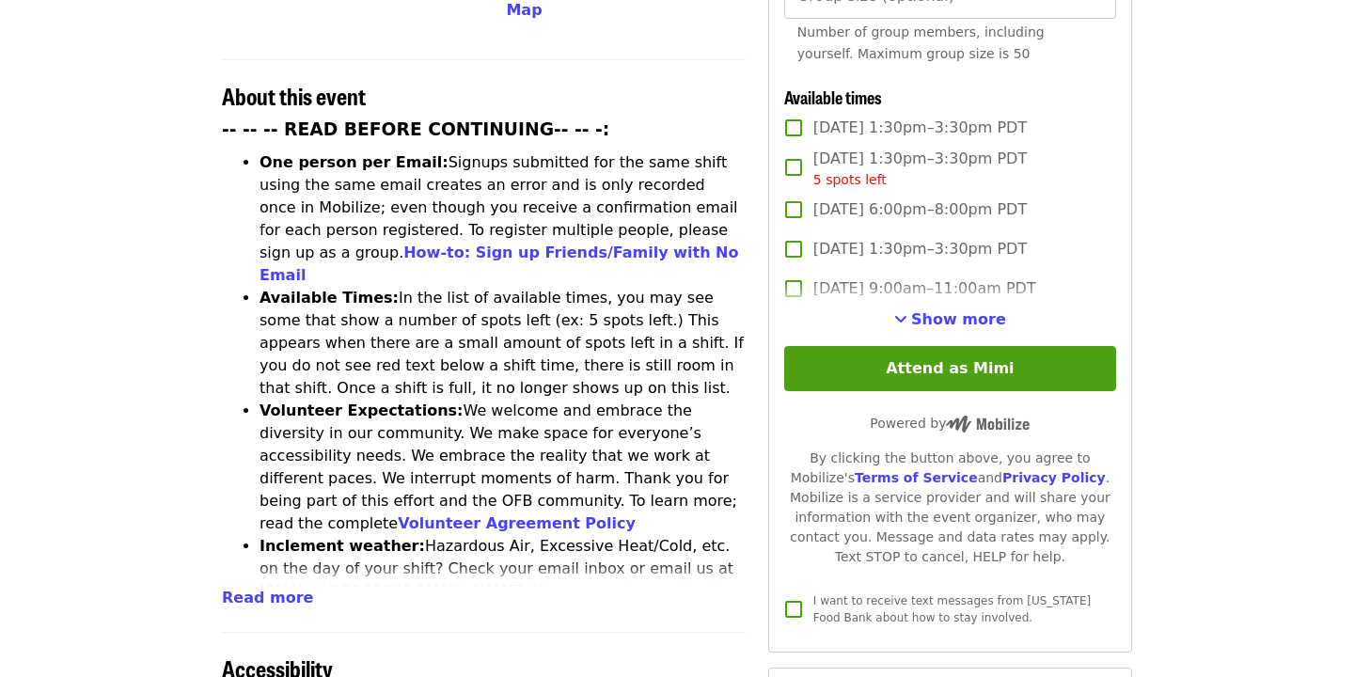
scroll to position [692, 0]
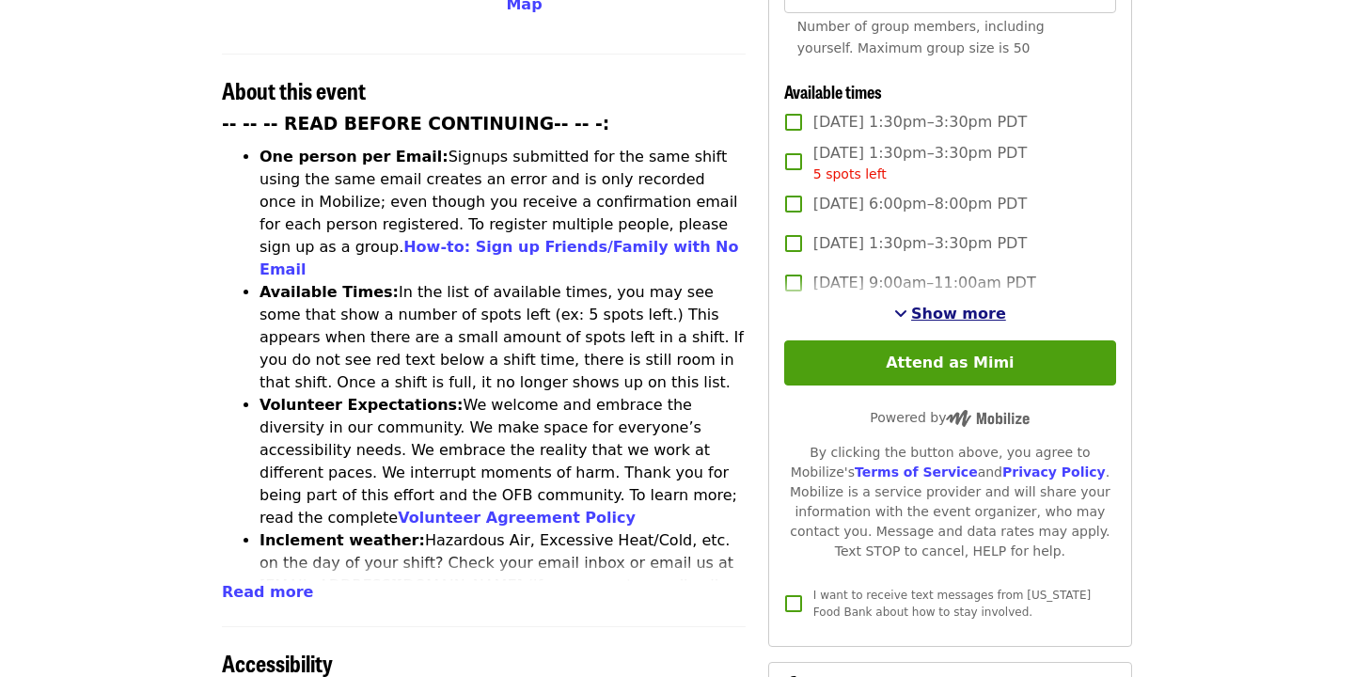
click at [925, 305] on span "Show more" at bounding box center [958, 314] width 95 height 18
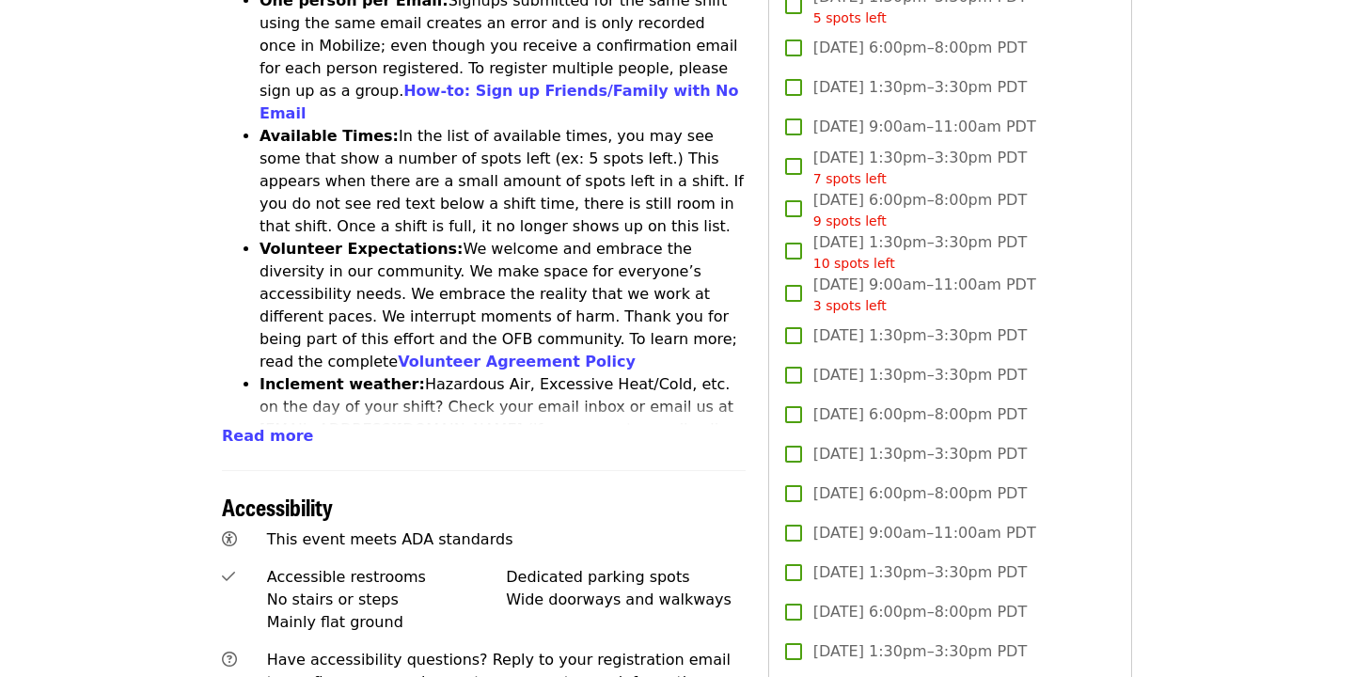
scroll to position [848, 0]
